Goal: Task Accomplishment & Management: Manage account settings

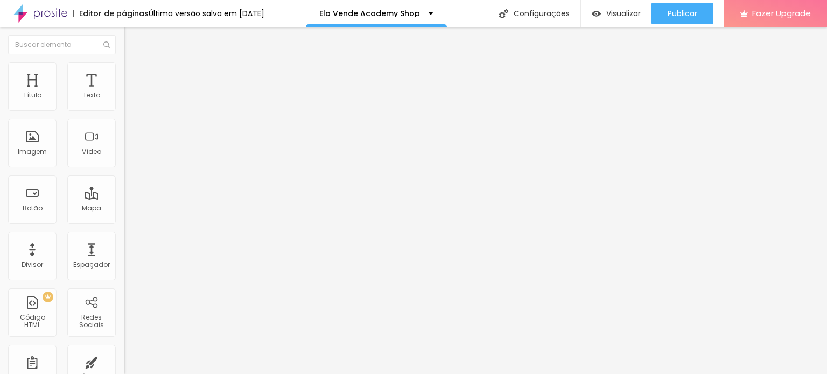
click at [124, 93] on span "Trocar imagem" at bounding box center [153, 87] width 59 height 9
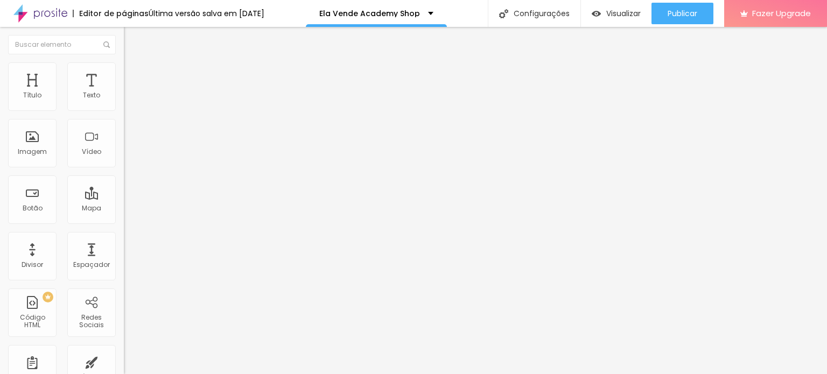
click at [382, 14] on p "Ela Vende Academy Shop" at bounding box center [381, 14] width 101 height 8
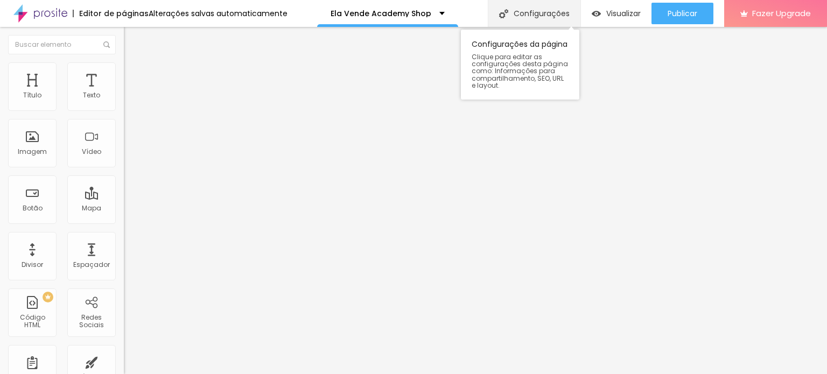
click at [521, 13] on div "Configurações" at bounding box center [534, 13] width 93 height 27
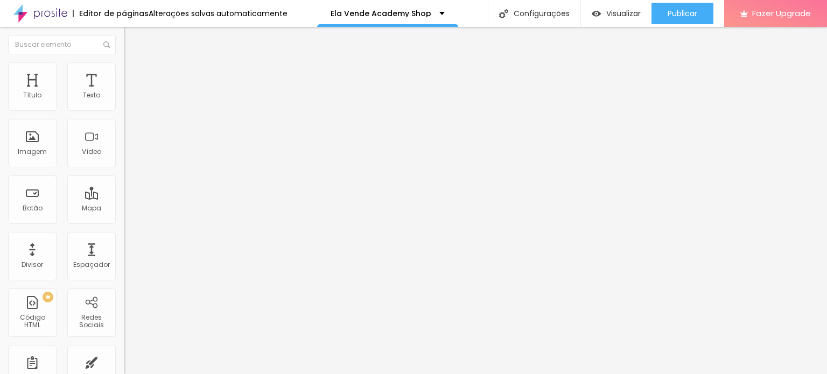
type input "/ela-vende-academy-materiais"
drag, startPoint x: 390, startPoint y: 106, endPoint x: 429, endPoint y: 100, distance: 39.8
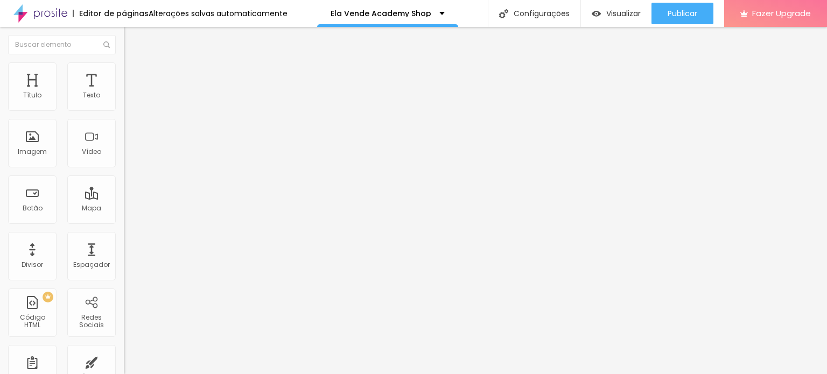
type input "Ela Vende Academy - Materiais"
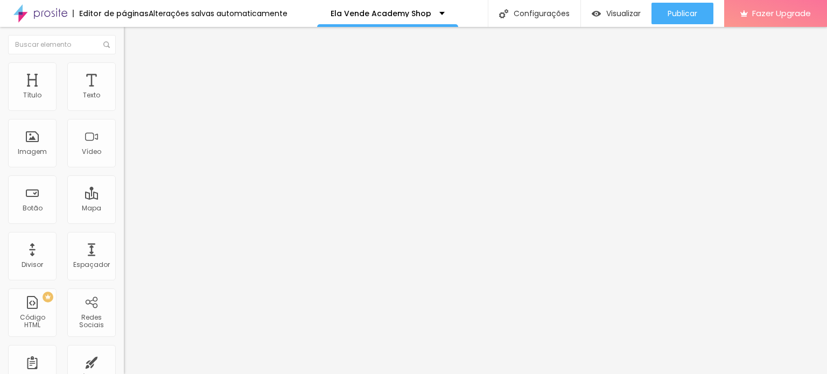
click at [124, 93] on span "Trocar imagem" at bounding box center [153, 87] width 59 height 9
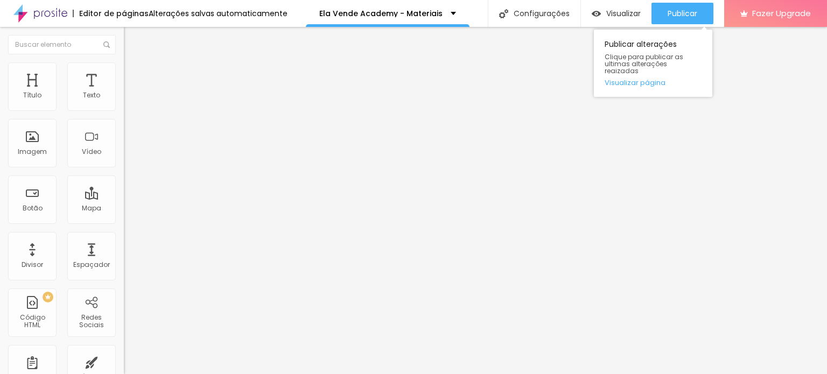
click at [673, 1] on div "Publicar Publicar alterações Clique para publicar as ultimas alterações reaizad…" at bounding box center [683, 13] width 62 height 27
click at [683, 23] on div "Publicar" at bounding box center [683, 14] width 30 height 22
click at [689, 14] on span "Publicar" at bounding box center [683, 13] width 30 height 9
